Goal: Task Accomplishment & Management: Use online tool/utility

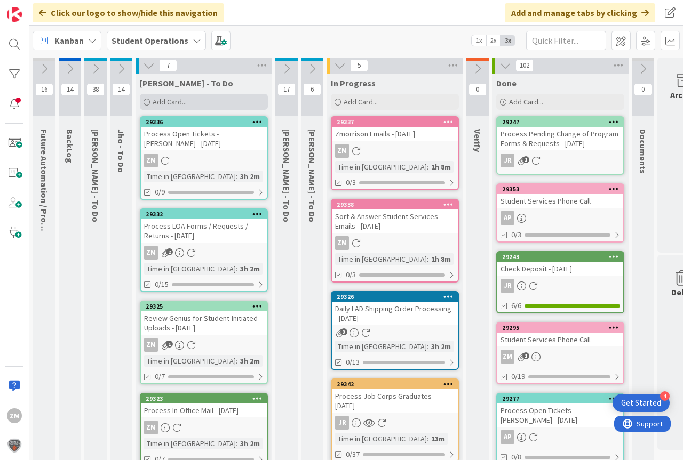
click at [176, 105] on span "Add Card..." at bounding box center [170, 102] width 34 height 10
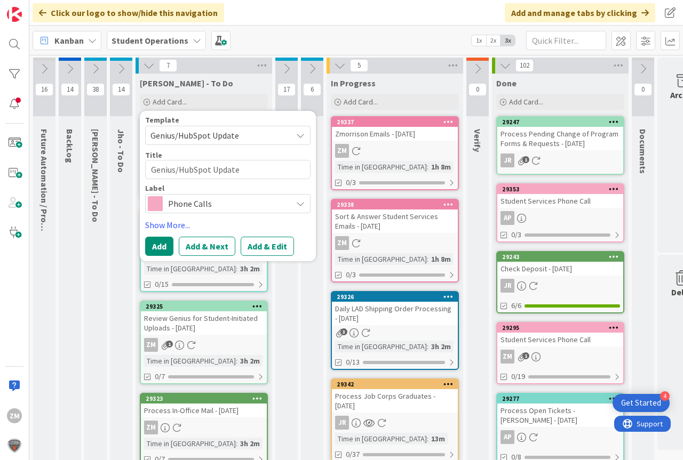
click at [304, 134] on icon at bounding box center [300, 135] width 9 height 9
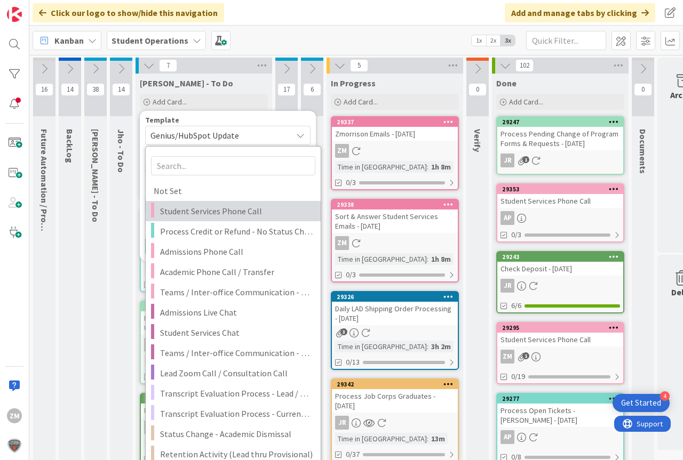
click at [232, 214] on span "Student Services Phone Call" at bounding box center [236, 211] width 153 height 14
type textarea "x"
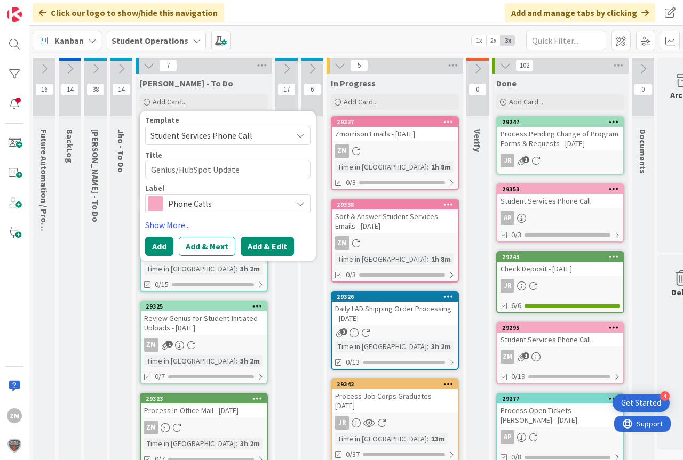
click at [265, 248] on button "Add & Edit" at bounding box center [267, 246] width 53 height 19
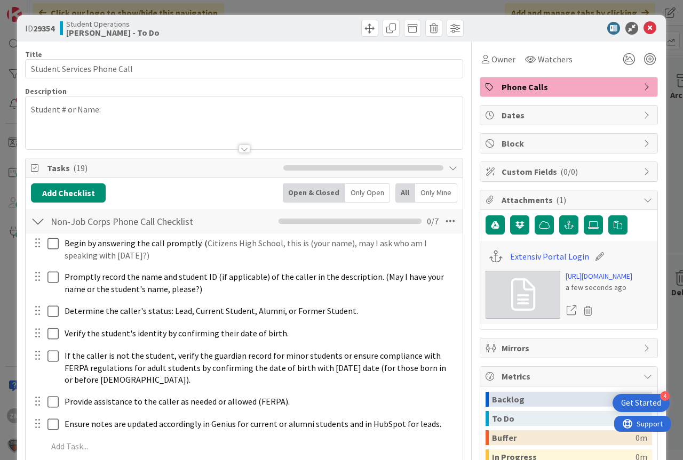
click at [146, 112] on div "Student # or Name:" at bounding box center [244, 123] width 437 height 53
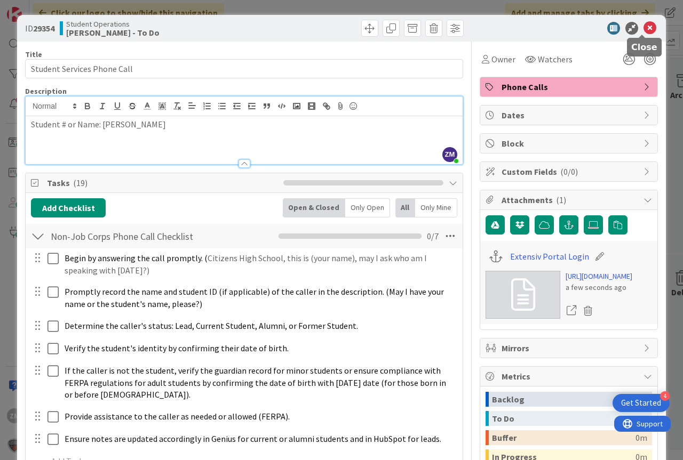
click at [643, 30] on icon at bounding box center [649, 28] width 13 height 13
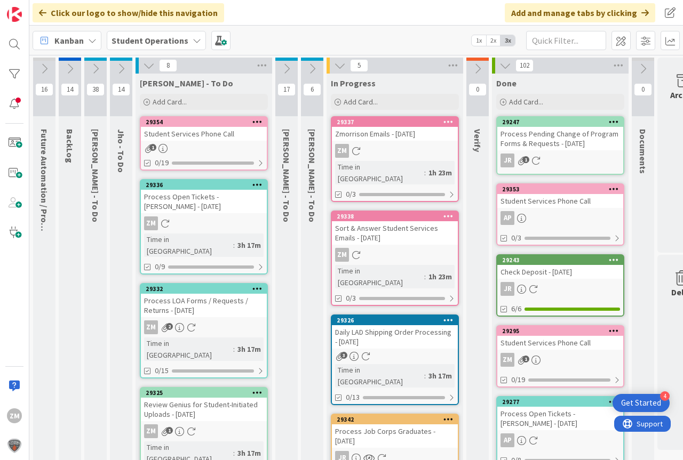
click at [253, 120] on icon at bounding box center [257, 121] width 10 height 7
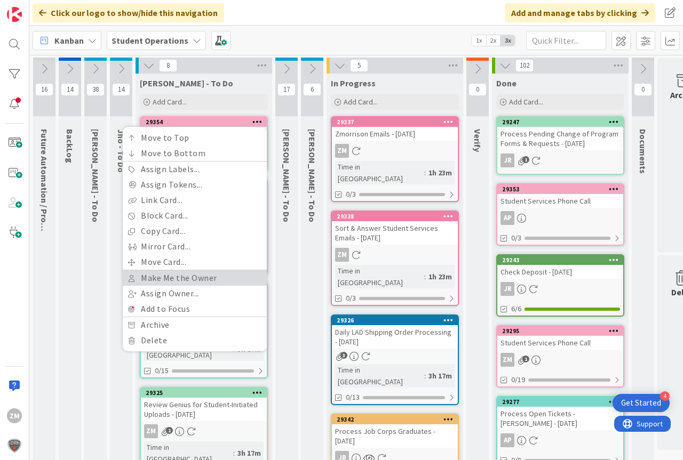
click at [167, 277] on link "Make Me the Owner" at bounding box center [195, 278] width 144 height 15
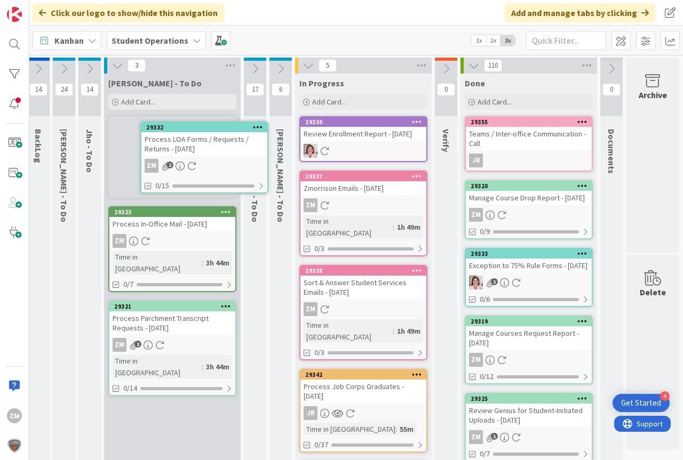
scroll to position [0, 28]
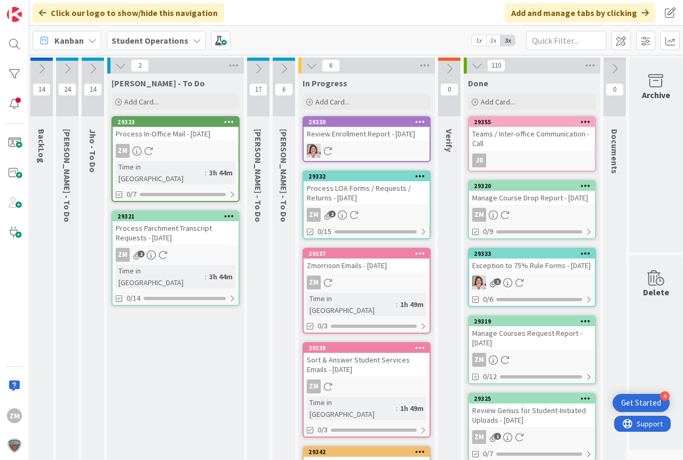
click at [357, 216] on div "29332 Process LOA Forms / Requests / Returns - [DATE] ZM 2 0/15" at bounding box center [367, 205] width 128 height 69
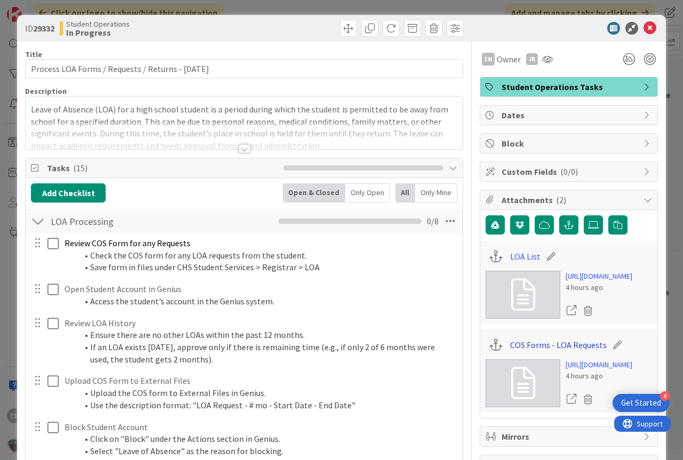
click at [569, 352] on link "COS Forms - LOA Requests" at bounding box center [558, 345] width 97 height 13
click at [516, 256] on link "LOA List" at bounding box center [525, 256] width 30 height 13
click at [643, 26] on icon at bounding box center [649, 28] width 13 height 13
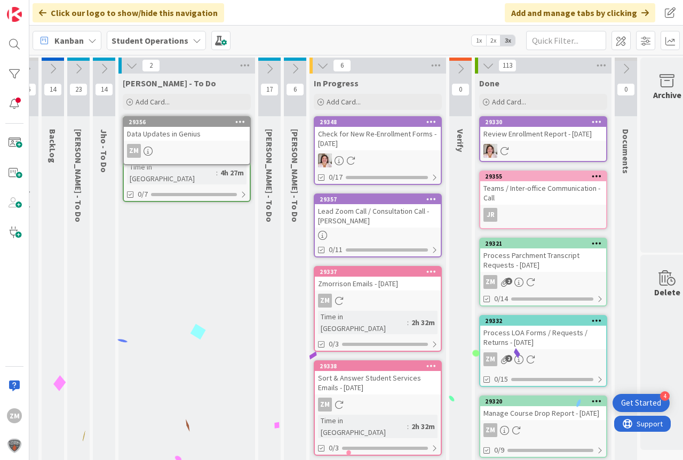
scroll to position [0, 3]
